Goal: Information Seeking & Learning: Learn about a topic

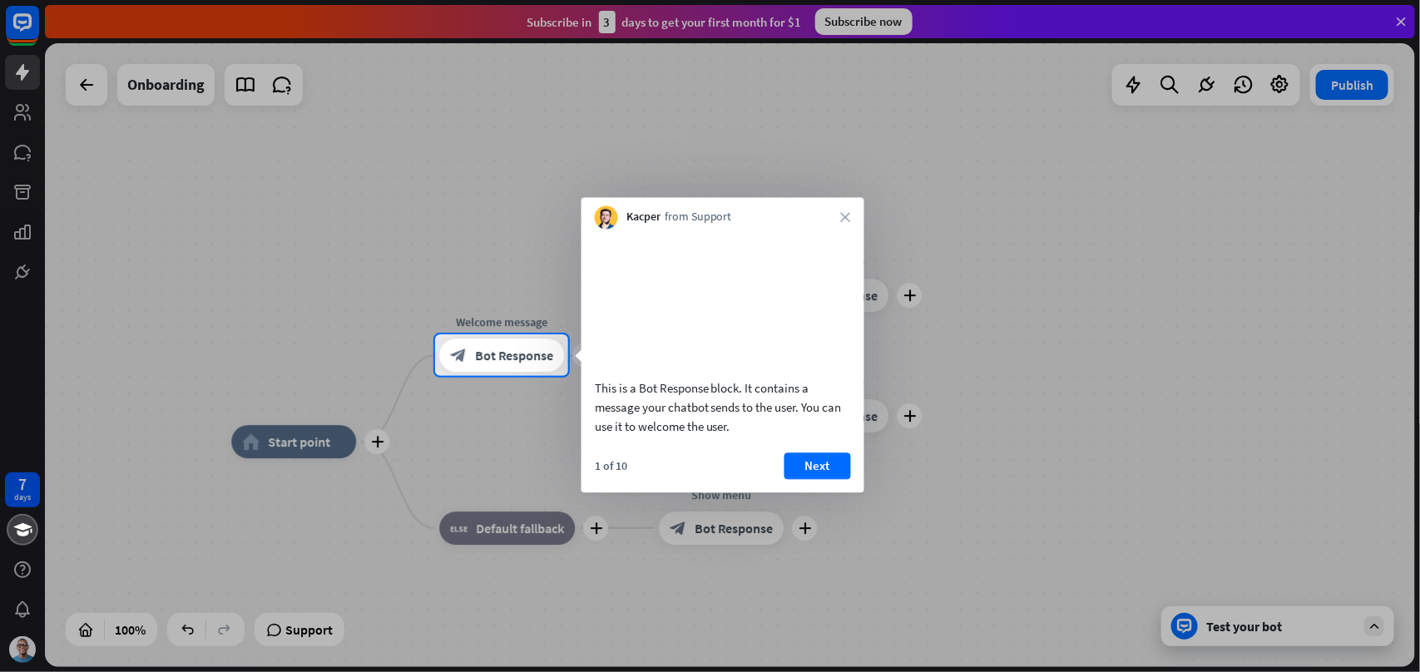
click at [728, 27] on div at bounding box center [710, 167] width 1420 height 334
click at [836, 479] on button "Next" at bounding box center [818, 466] width 67 height 27
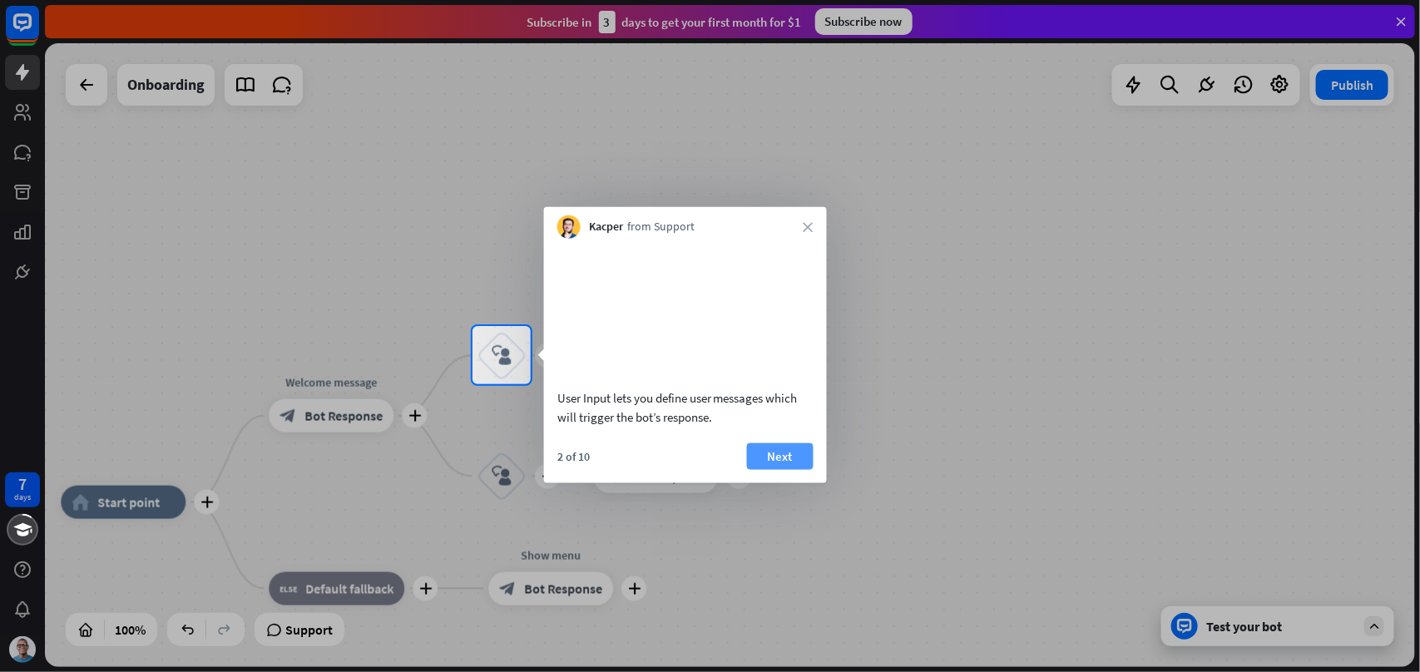
click at [797, 466] on button "Next" at bounding box center [780, 456] width 67 height 27
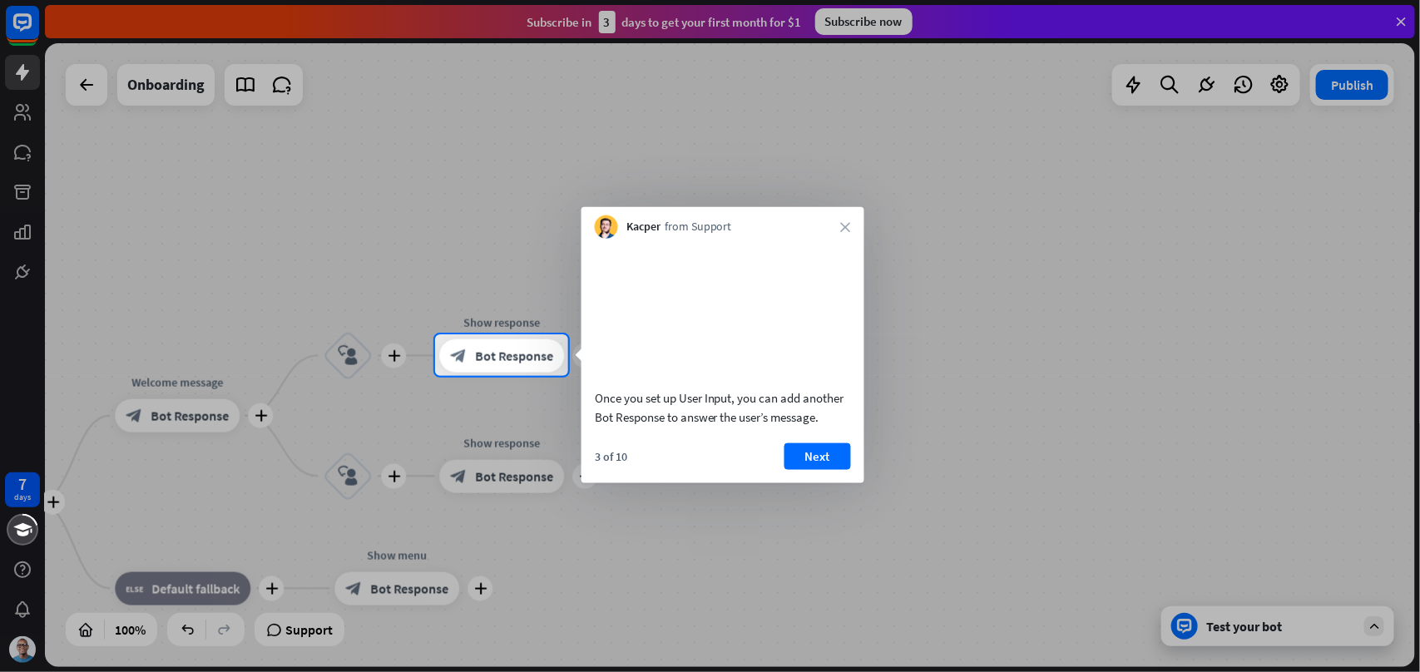
click at [800, 463] on div "Once you set up User Input, you can add another Bot Response to answer the user…" at bounding box center [723, 361] width 283 height 245
click at [801, 469] on button "Next" at bounding box center [818, 456] width 67 height 27
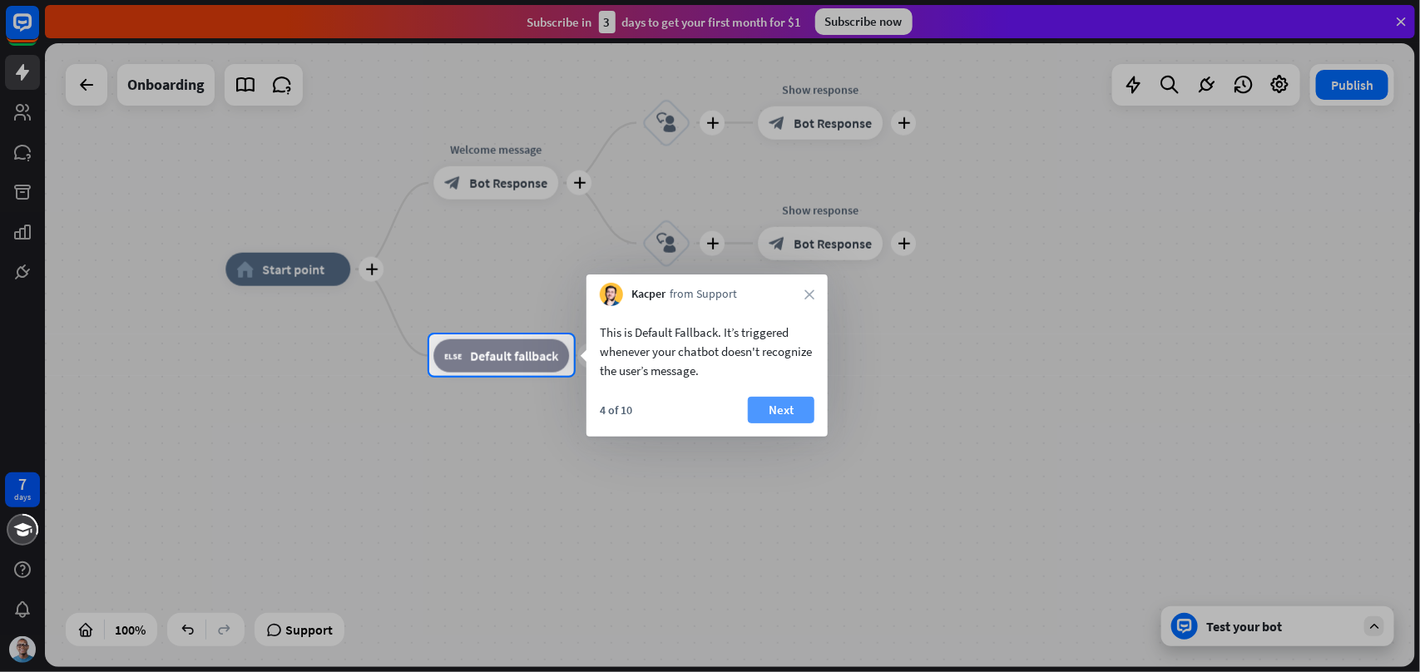
click at [789, 410] on button "Next" at bounding box center [781, 410] width 67 height 27
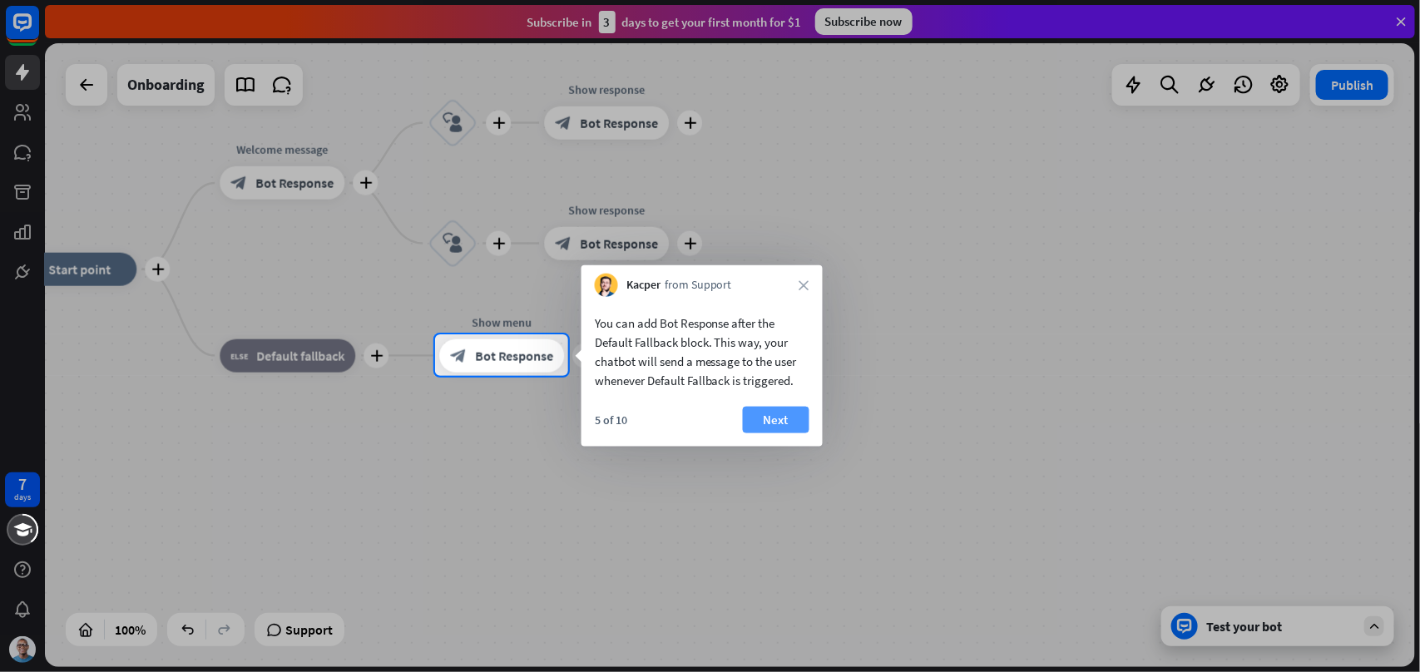
click at [787, 412] on button "Next" at bounding box center [776, 420] width 67 height 27
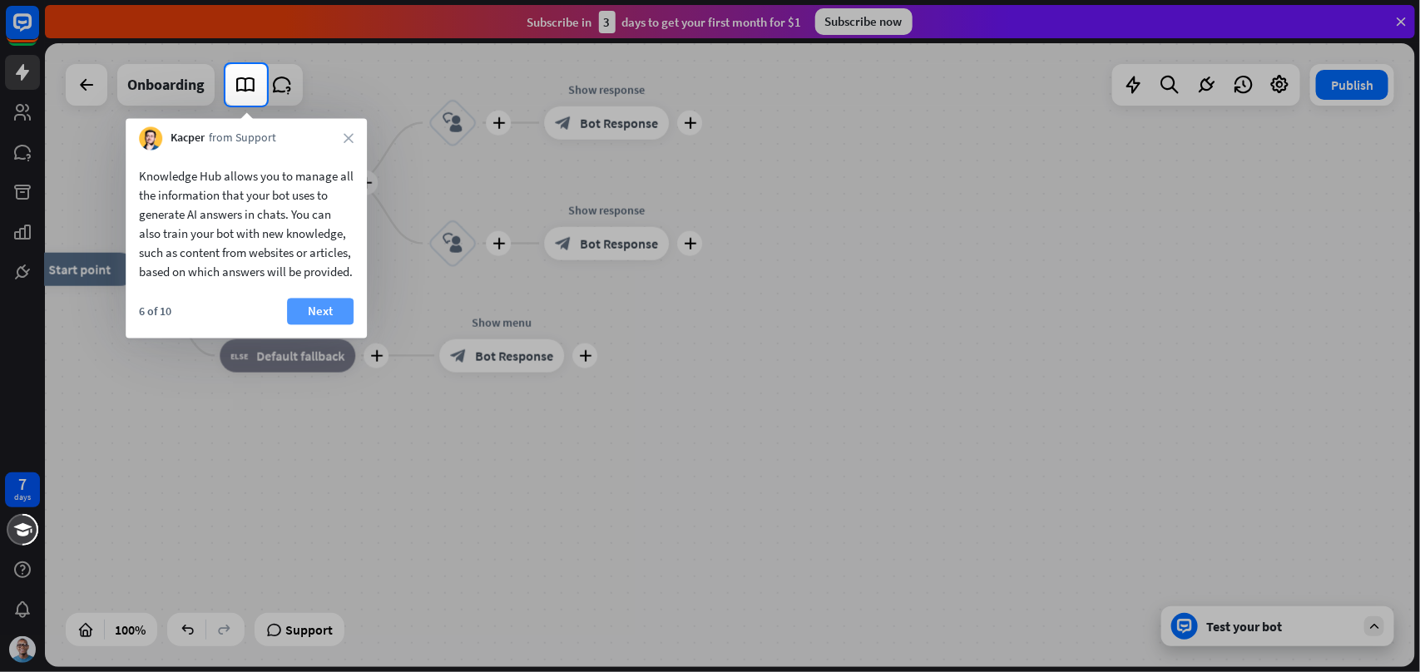
click at [325, 325] on button "Next" at bounding box center [320, 312] width 67 height 27
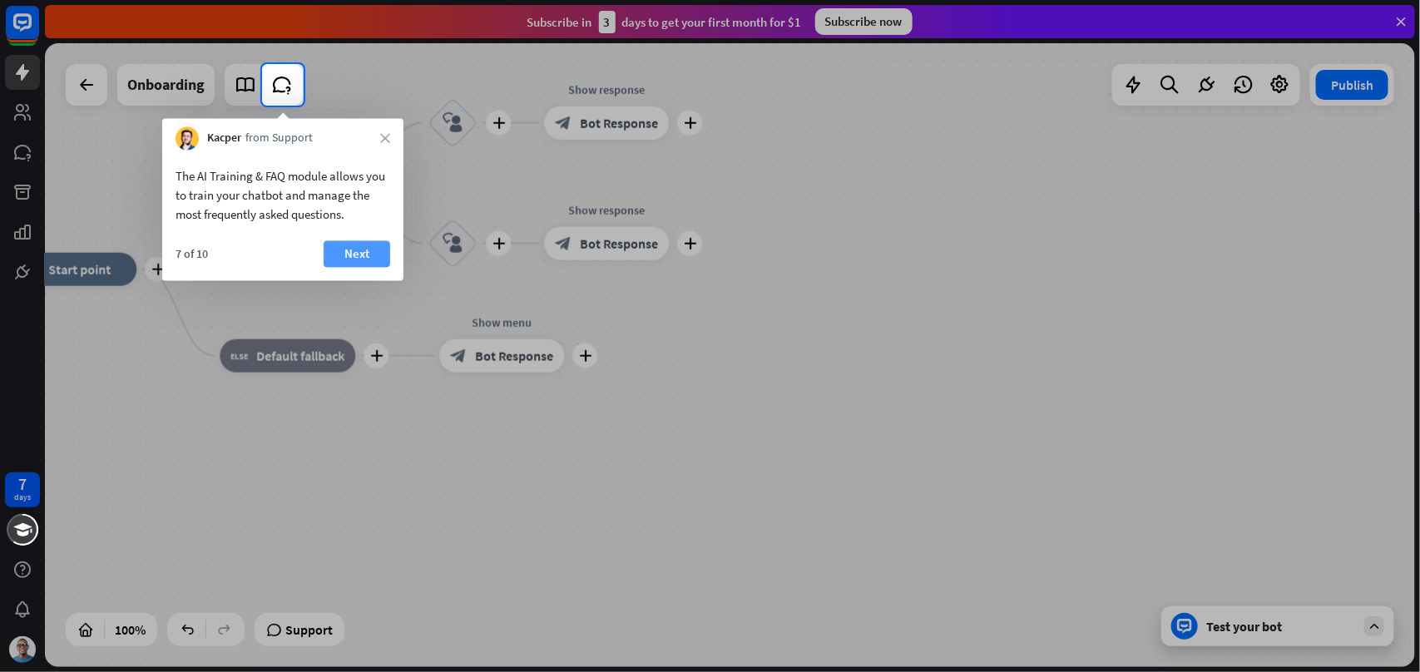
drag, startPoint x: 334, startPoint y: 235, endPoint x: 348, endPoint y: 258, distance: 27.3
click at [333, 237] on div "The AI Training & FAQ module allows you to train your chatbot and manage the mo…" at bounding box center [282, 216] width 241 height 131
click at [355, 262] on button "Next" at bounding box center [357, 254] width 67 height 27
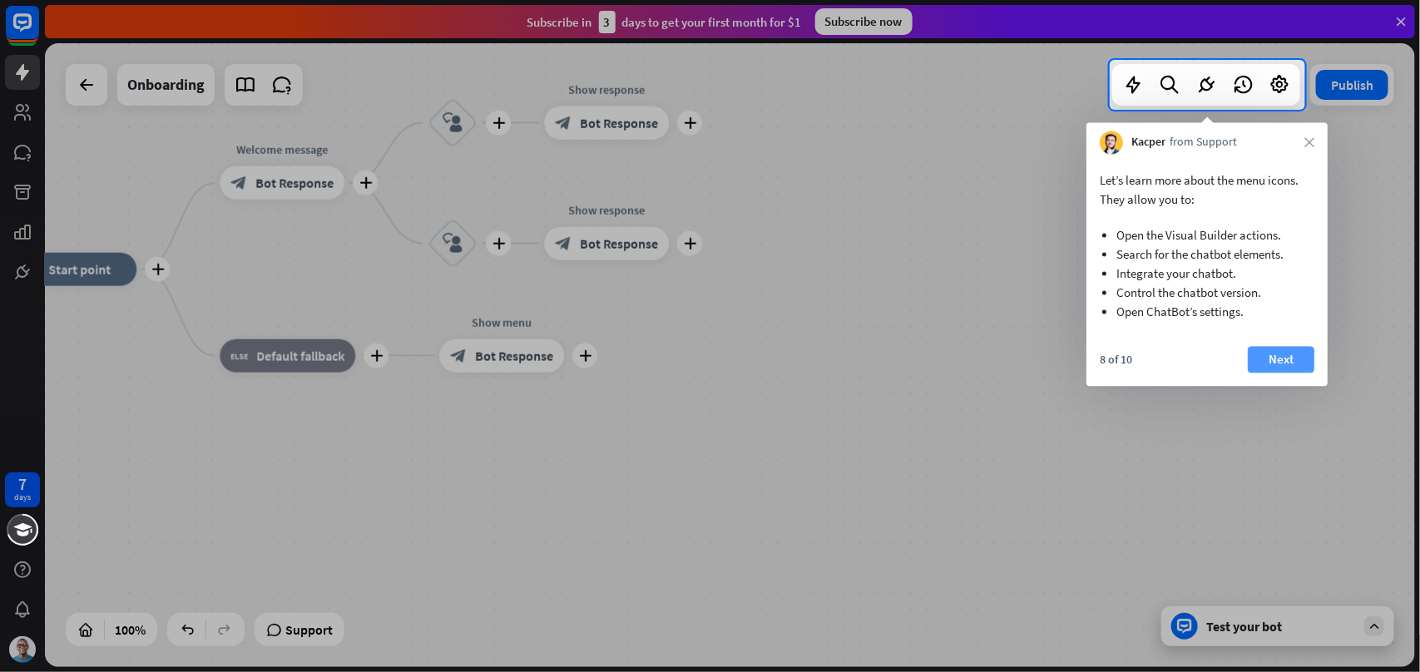
click at [1273, 363] on button "Next" at bounding box center [1281, 360] width 67 height 27
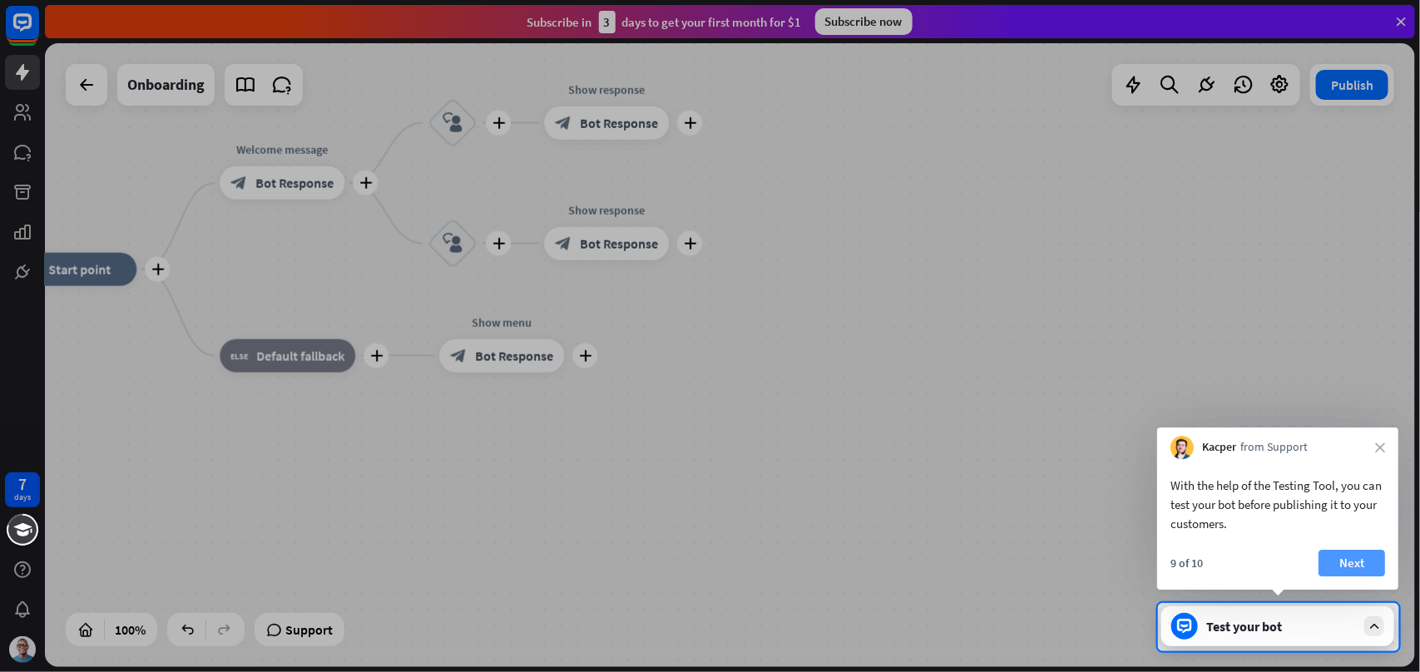
click at [1363, 571] on button "Next" at bounding box center [1352, 563] width 67 height 27
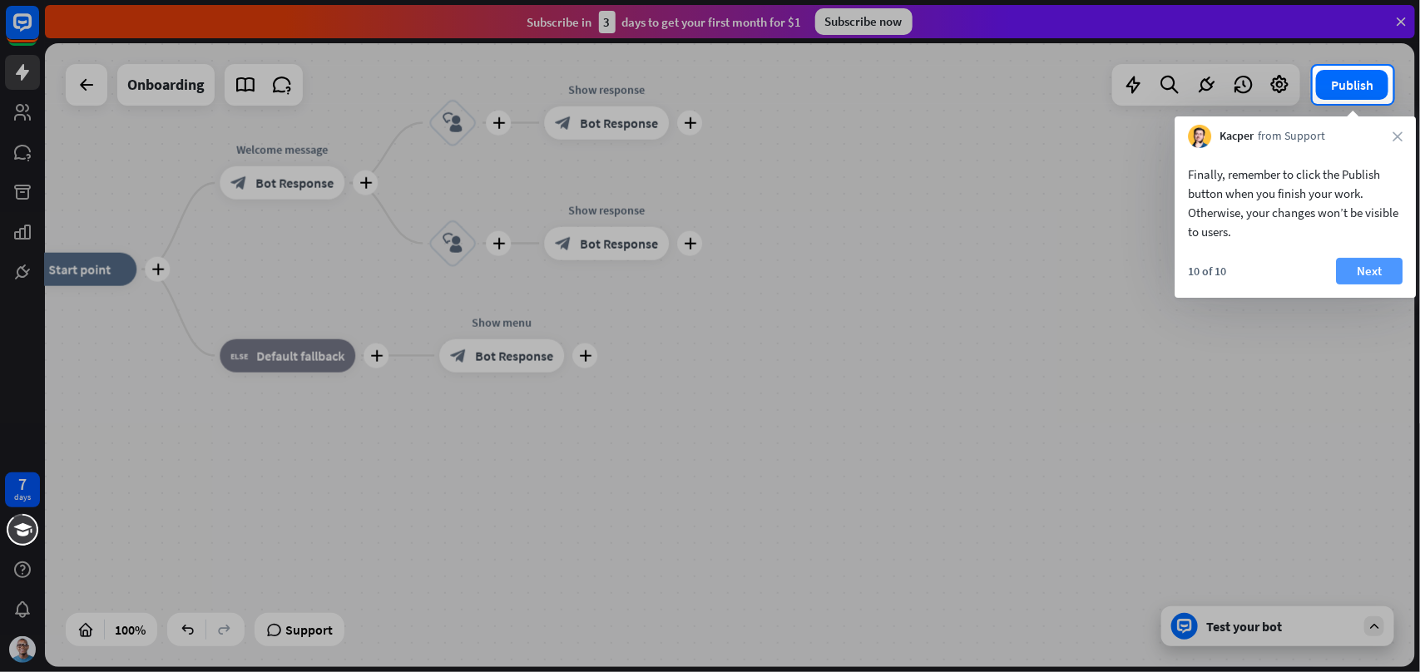
click at [1381, 270] on button "Next" at bounding box center [1370, 271] width 67 height 27
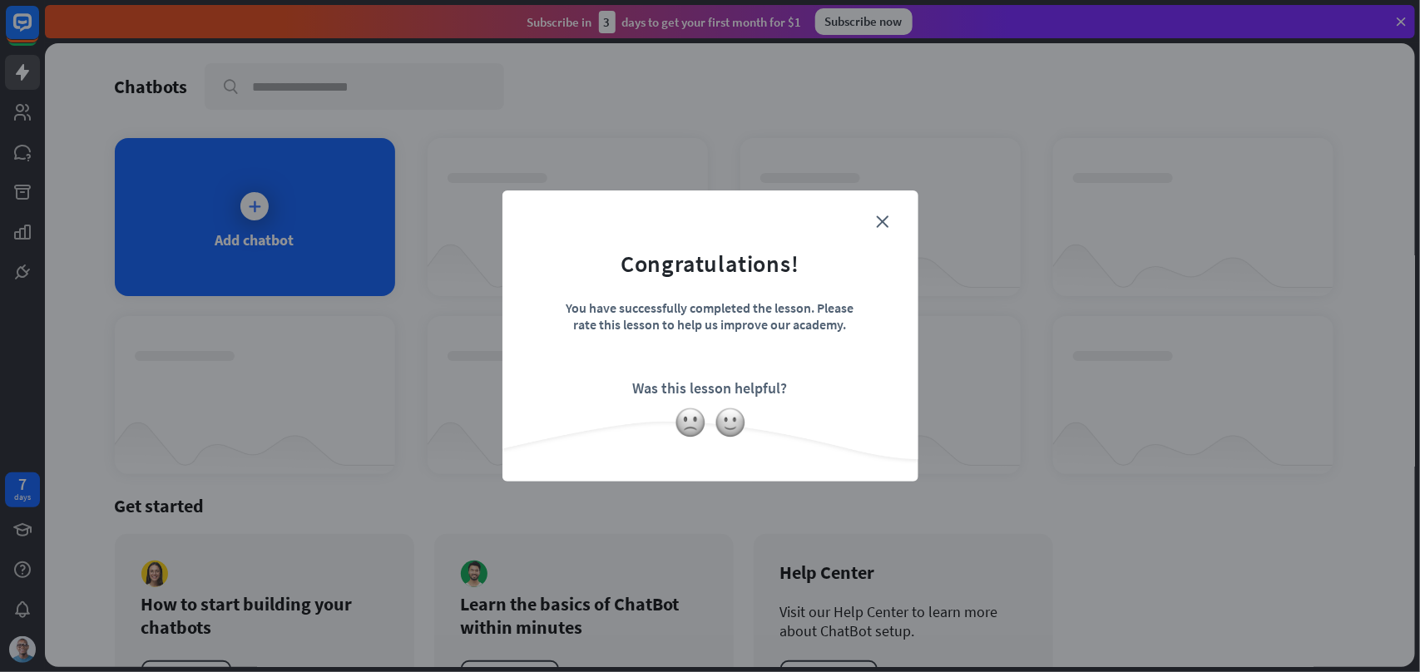
click at [889, 223] on form "Congratulations! You have successfully completed the lesson. Please rate this l…" at bounding box center [710, 310] width 374 height 199
click at [908, 112] on div "close Congratulations! You have successfully completed the lesson. Please rate …" at bounding box center [710, 336] width 1420 height 672
drag, startPoint x: 889, startPoint y: 213, endPoint x: 884, endPoint y: 233, distance: 20.6
click at [888, 220] on div "close Congratulations! You have successfully completed the lesson. Please rate …" at bounding box center [711, 336] width 416 height 291
click at [884, 233] on form "Congratulations! You have successfully completed the lesson. Please rate this l…" at bounding box center [710, 310] width 374 height 199
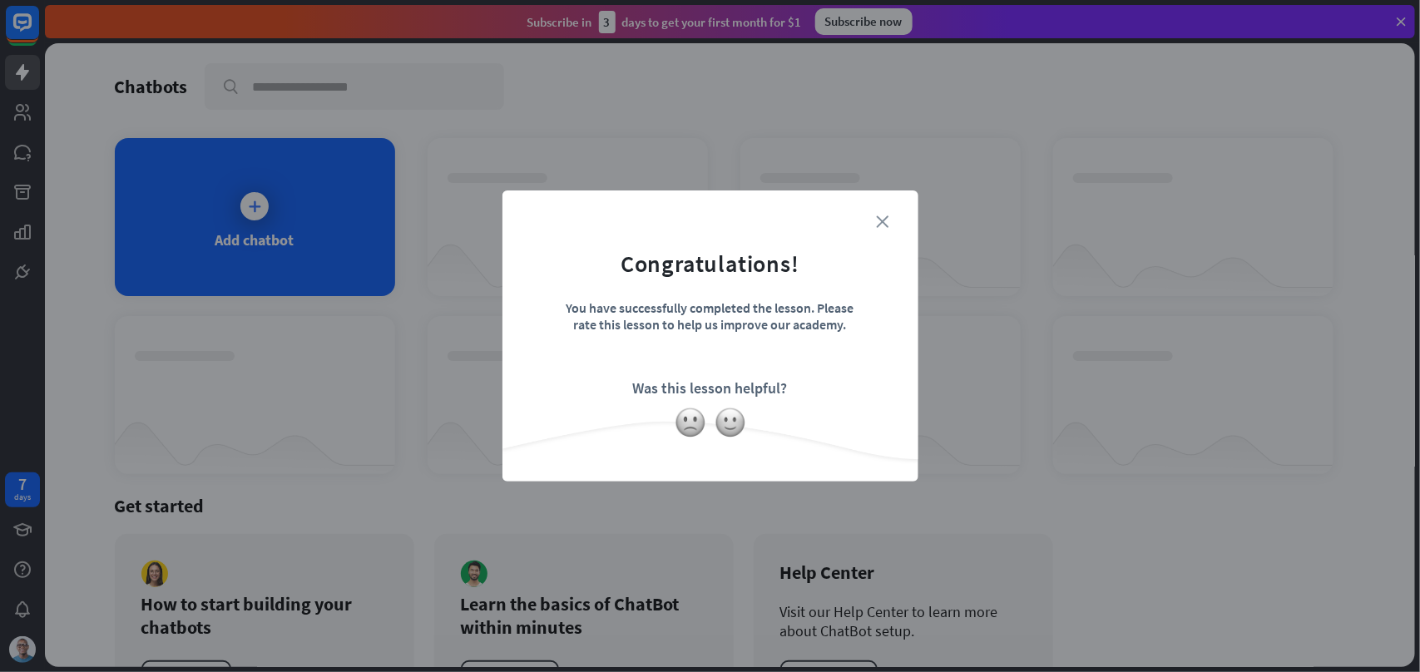
click at [886, 225] on icon "close" at bounding box center [883, 222] width 12 height 12
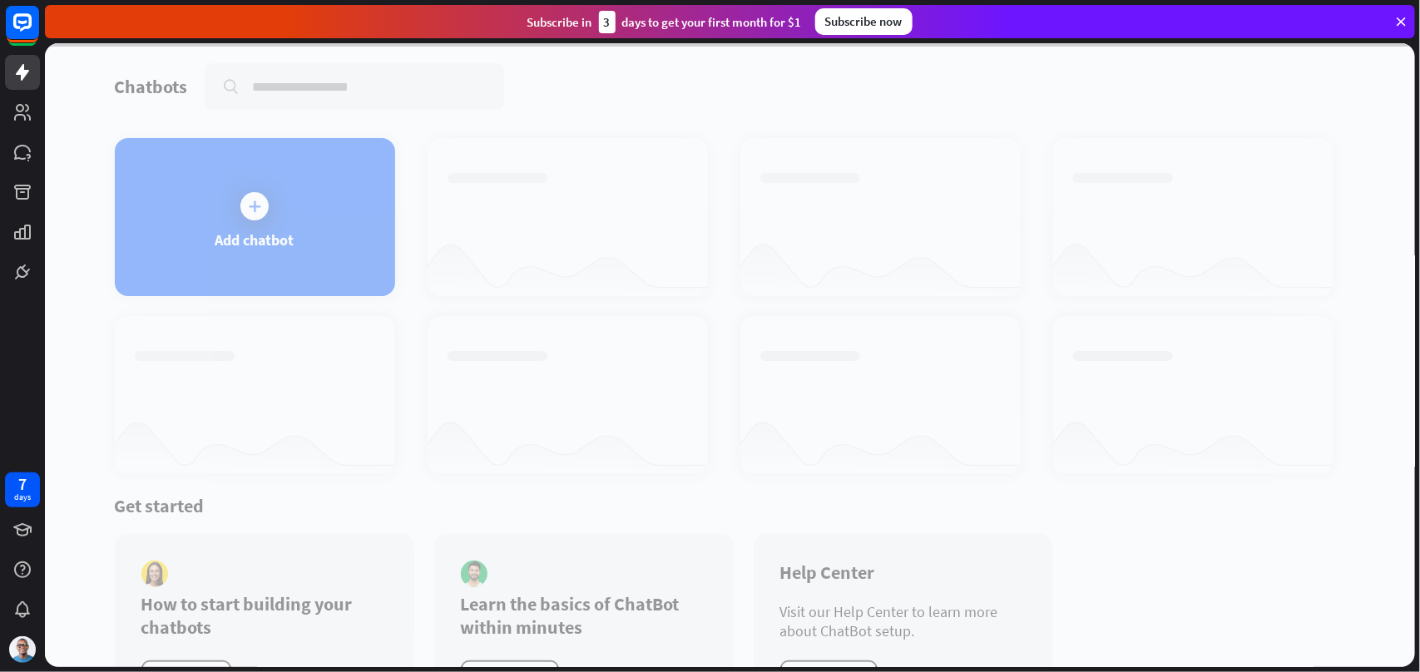
click at [874, 0] on div "Subscribe [DATE] to get your first month for $1 Subscribe now" at bounding box center [732, 21] width 1375 height 43
click at [869, 14] on div "Subscribe now" at bounding box center [863, 21] width 97 height 27
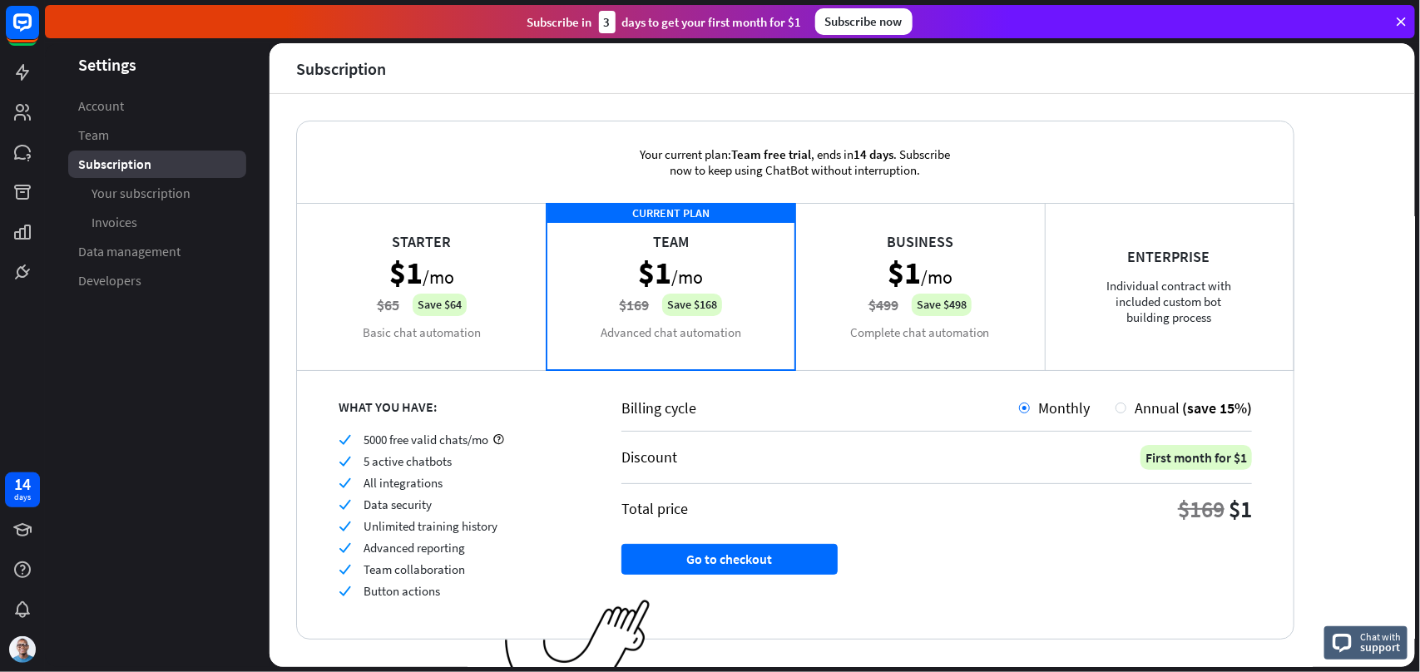
click at [447, 260] on div "Starter $1 /mo $65 Save $64 Basic chat automation" at bounding box center [422, 286] width 250 height 166
